Goal: Information Seeking & Learning: Learn about a topic

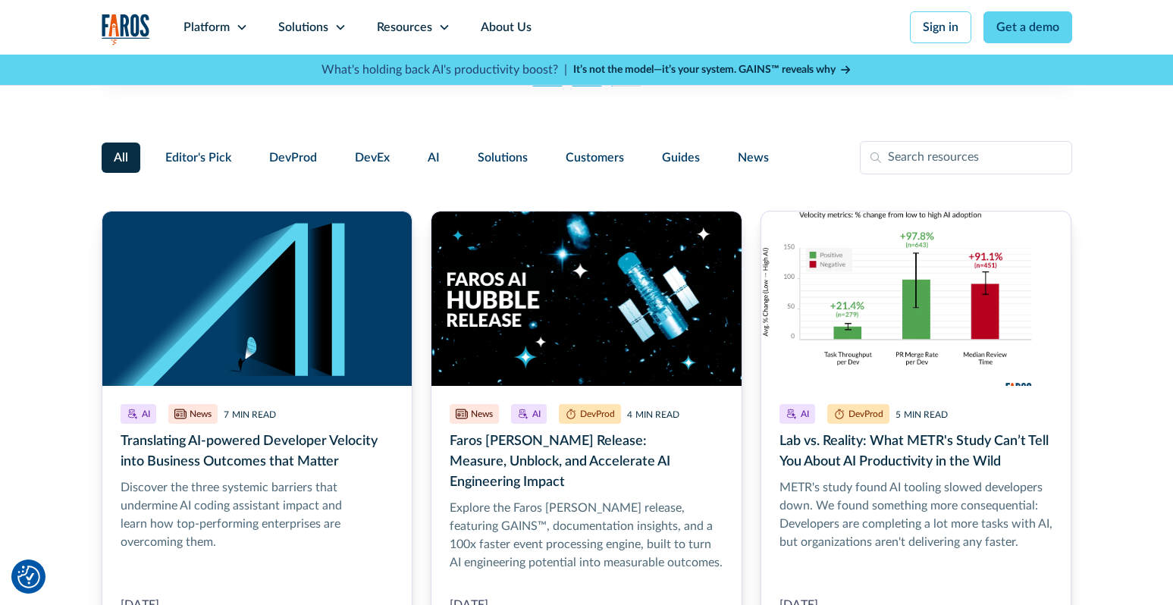
scroll to position [196, 0]
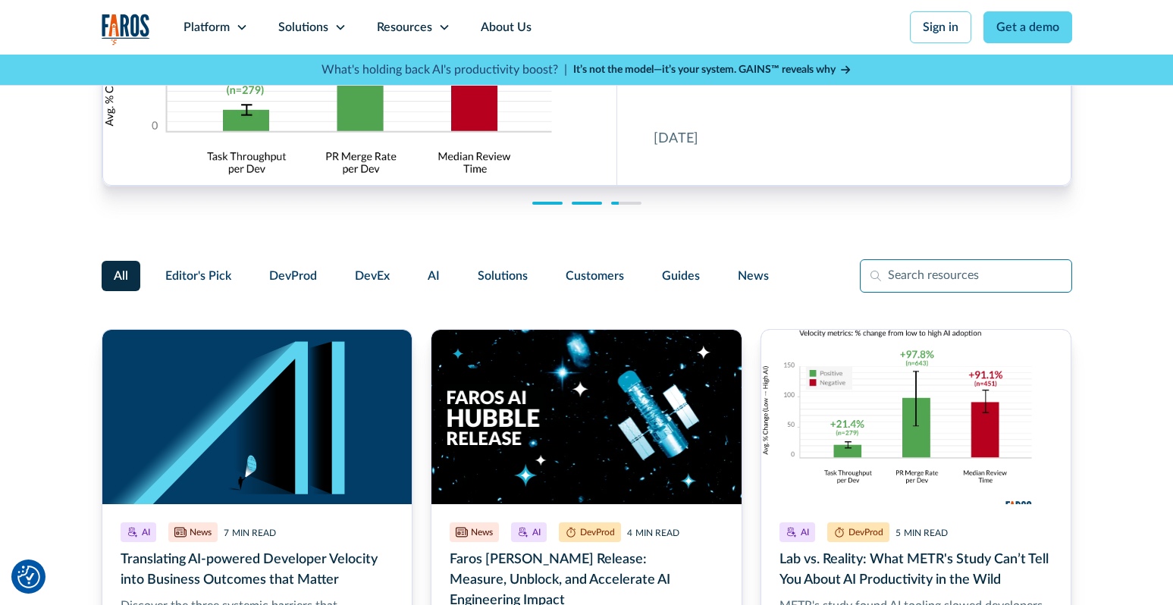
click at [965, 281] on input "Filter Form" at bounding box center [966, 275] width 212 height 33
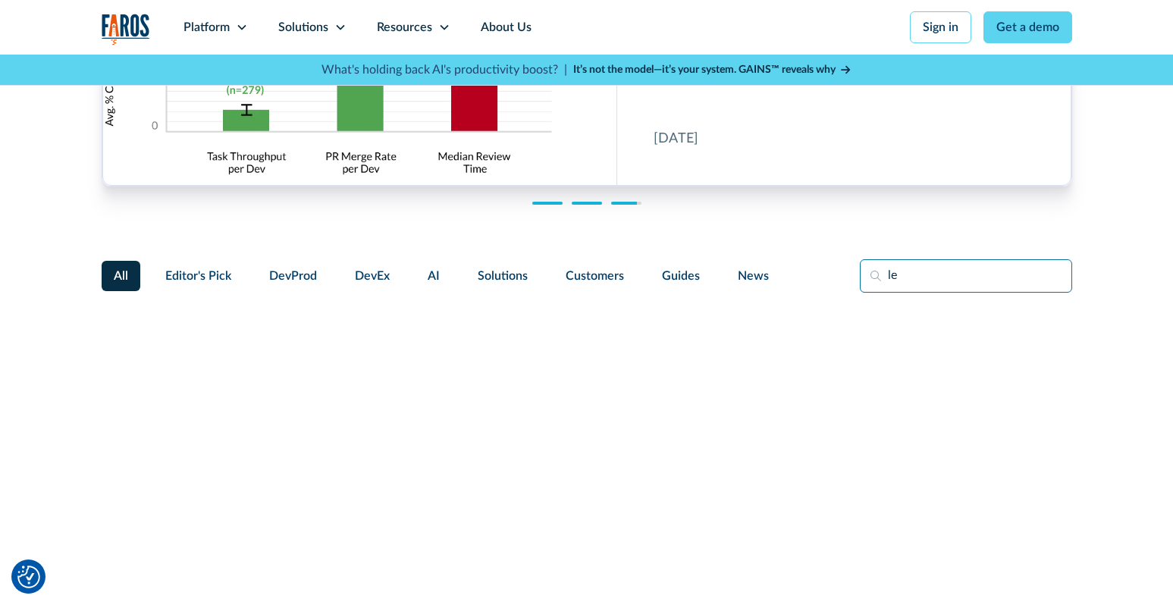
type input "l"
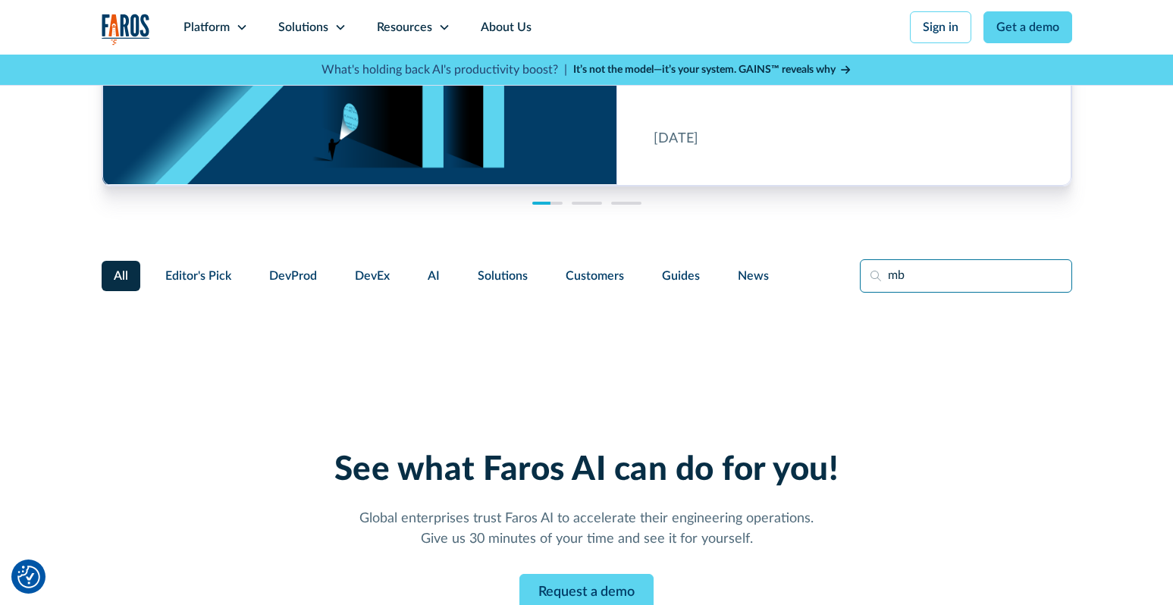
type input "m"
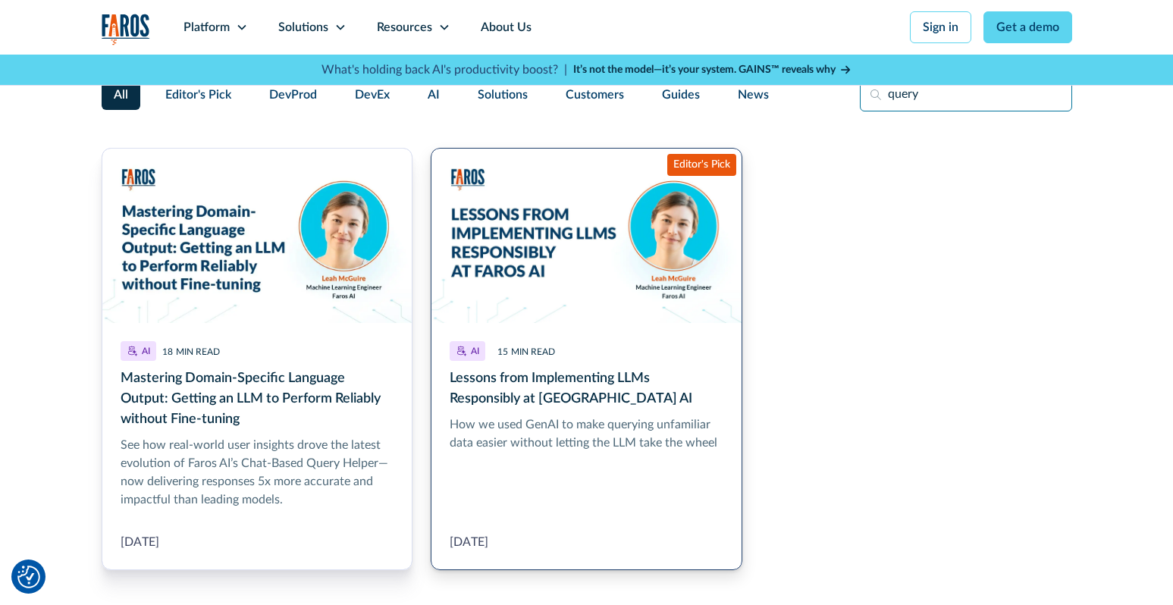
scroll to position [382, 0]
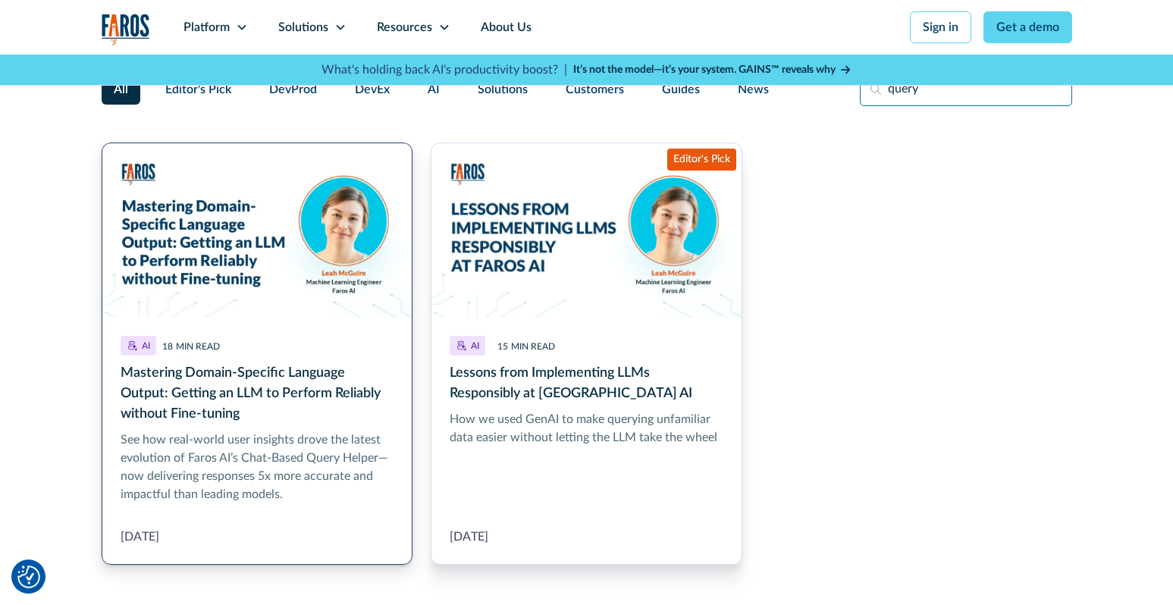
type input "query"
click at [199, 266] on link "Mastering Domain-Specific Language Output: Getting an LLM to Perform Reliably w…" at bounding box center [258, 354] width 312 height 422
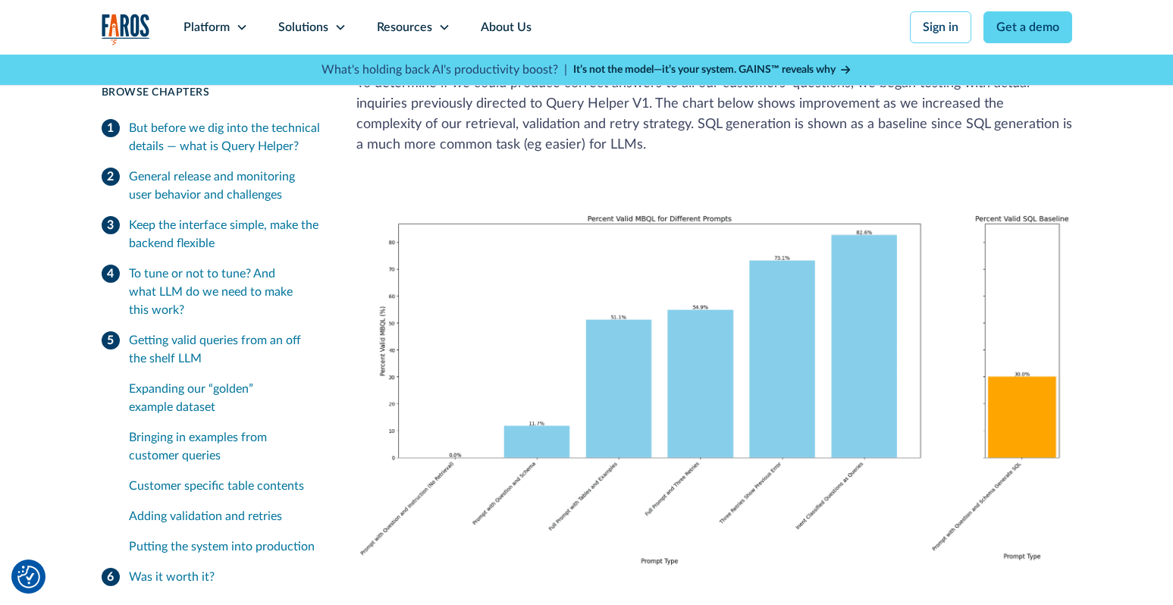
scroll to position [5143, 0]
